Goal: Information Seeking & Learning: Learn about a topic

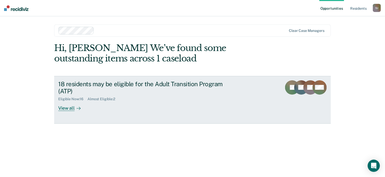
click at [66, 108] on div "View all" at bounding box center [72, 106] width 28 height 10
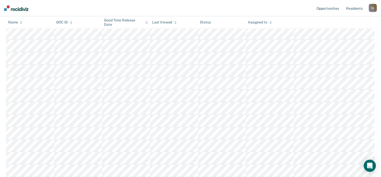
scroll to position [121, 0]
